Goal: Transaction & Acquisition: Purchase product/service

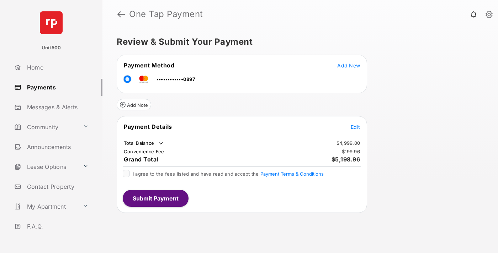
click at [355, 127] on span "Edit" at bounding box center [354, 127] width 9 height 6
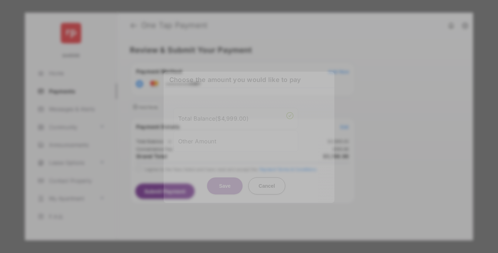
click at [236, 139] on div "Other Amount" at bounding box center [235, 141] width 115 height 12
type input "****"
click at [225, 189] on button "Save" at bounding box center [225, 185] width 36 height 17
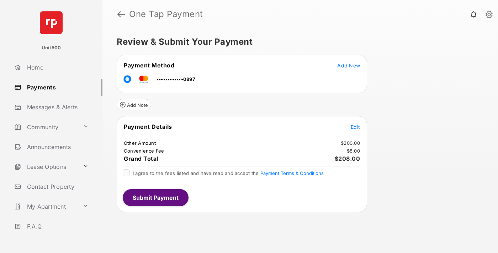
click at [355, 127] on span "Edit" at bounding box center [354, 127] width 9 height 6
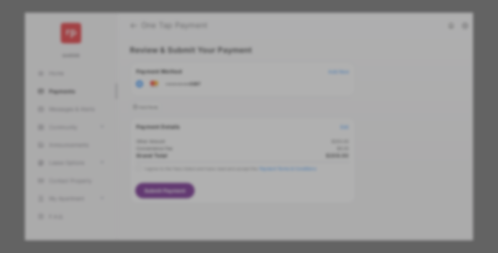
click at [225, 196] on button "Save" at bounding box center [225, 199] width 36 height 17
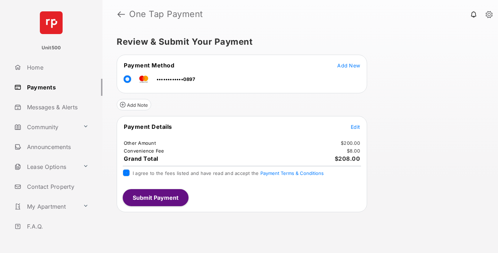
click at [155, 198] on button "Submit Payment" at bounding box center [156, 197] width 66 height 17
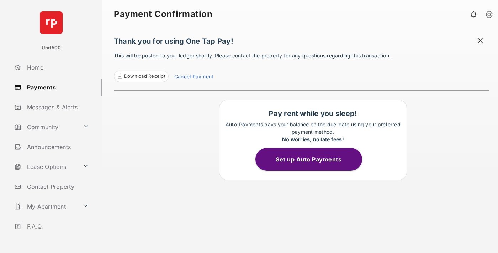
click at [141, 76] on span "Download Receipt" at bounding box center [144, 76] width 41 height 7
click at [480, 41] on span at bounding box center [479, 41] width 7 height 9
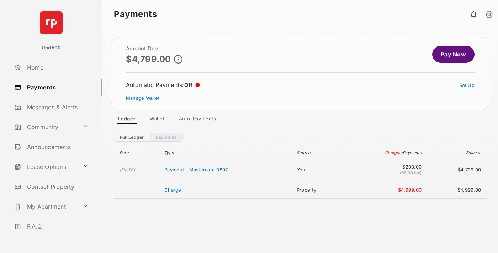
click at [143, 98] on link "Manage Wallet" at bounding box center [142, 98] width 33 height 6
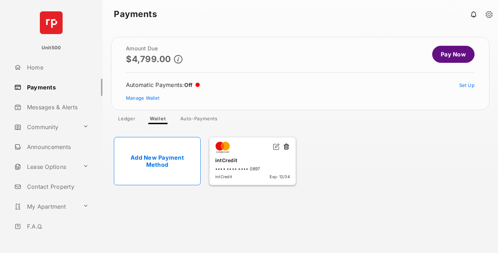
click at [286, 147] on button at bounding box center [286, 147] width 7 height 8
